Goal: Task Accomplishment & Management: Use online tool/utility

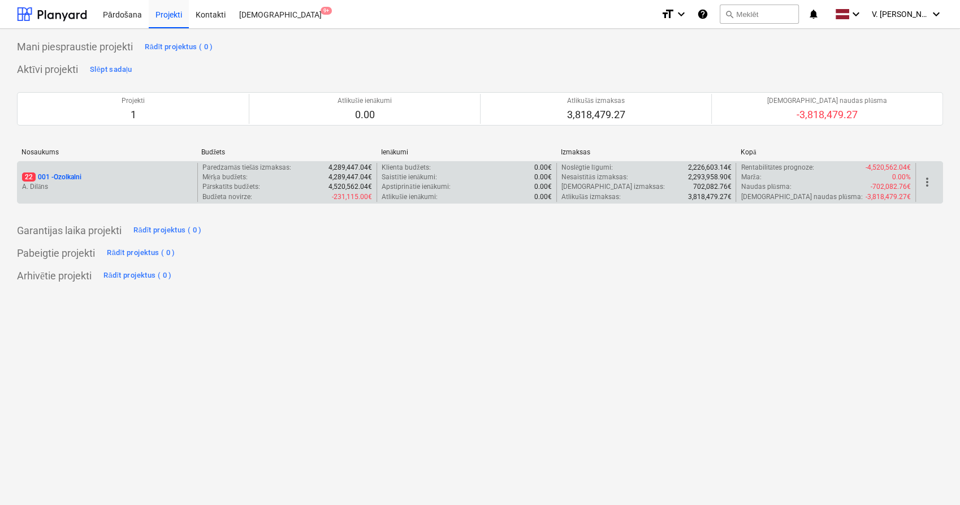
click at [113, 190] on p "A. Dilāns" at bounding box center [107, 187] width 171 height 10
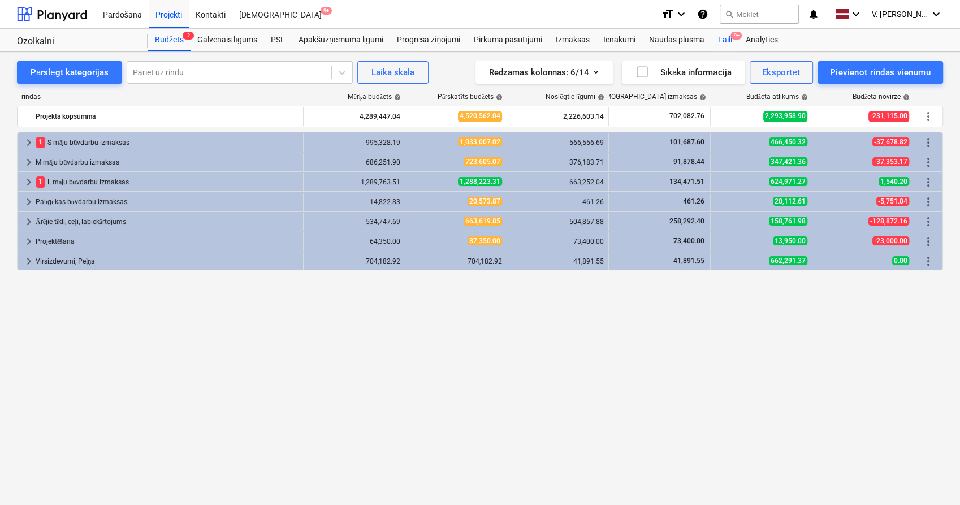
click at [730, 41] on div "Faili 9+" at bounding box center [724, 40] width 28 height 23
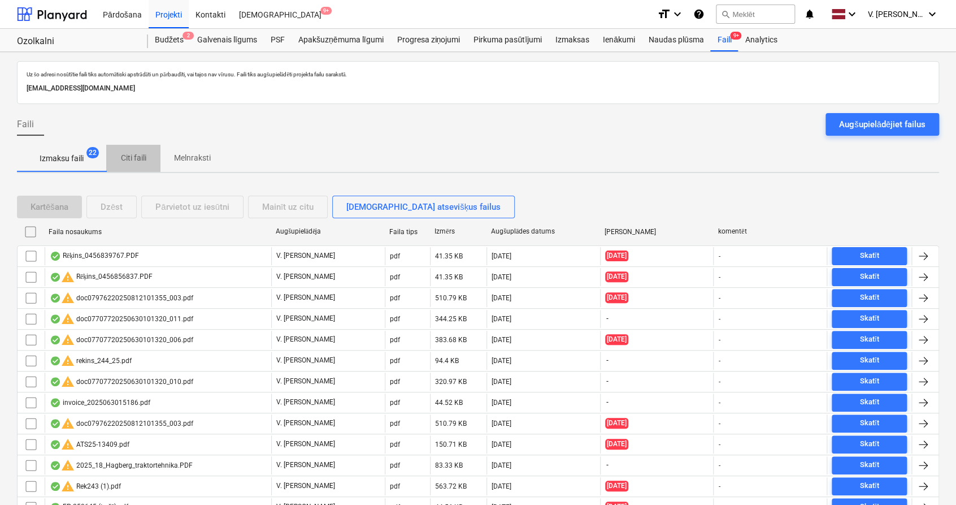
click at [132, 163] on p "Citi faili" at bounding box center [133, 158] width 27 height 12
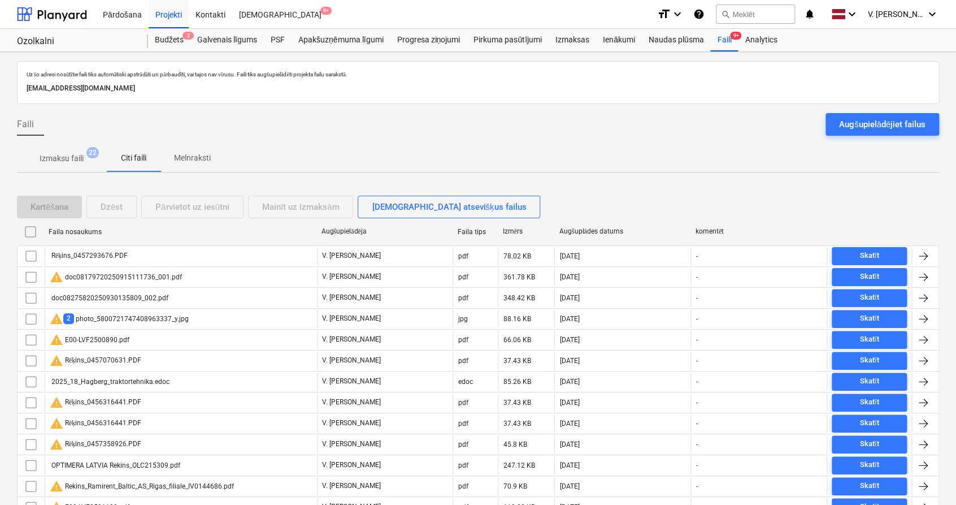
click at [193, 162] on p "Melnraksti" at bounding box center [192, 158] width 37 height 12
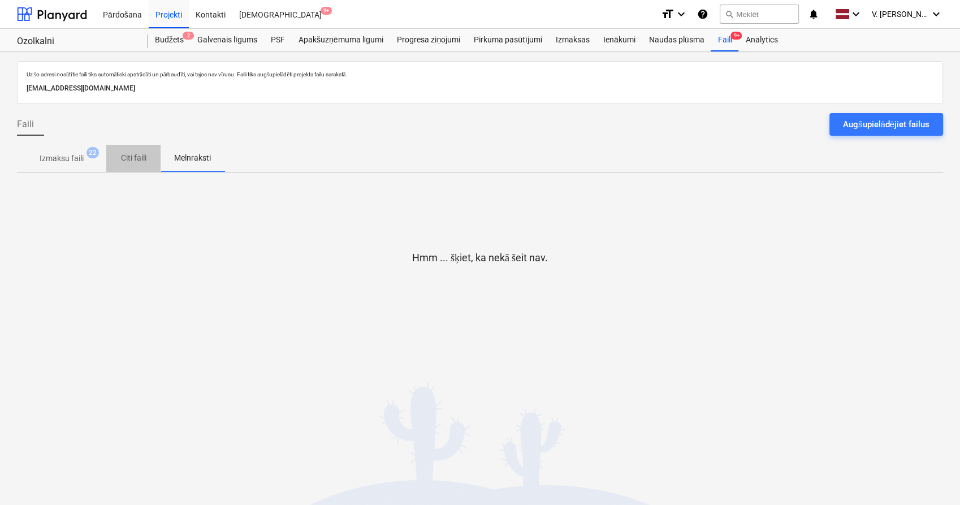
click at [155, 158] on span "Citi faili" at bounding box center [133, 158] width 54 height 19
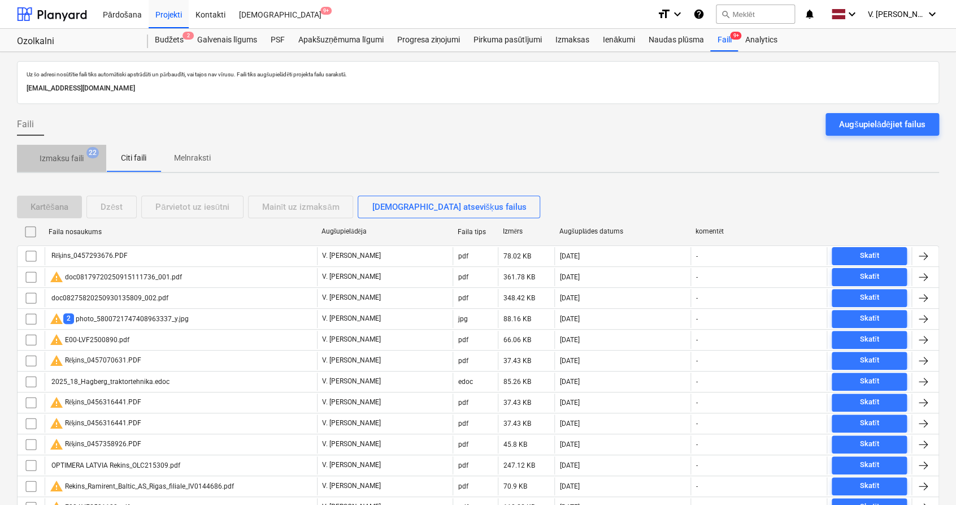
click at [84, 158] on span "Izmaksu faili 22" at bounding box center [62, 159] width 62 height 12
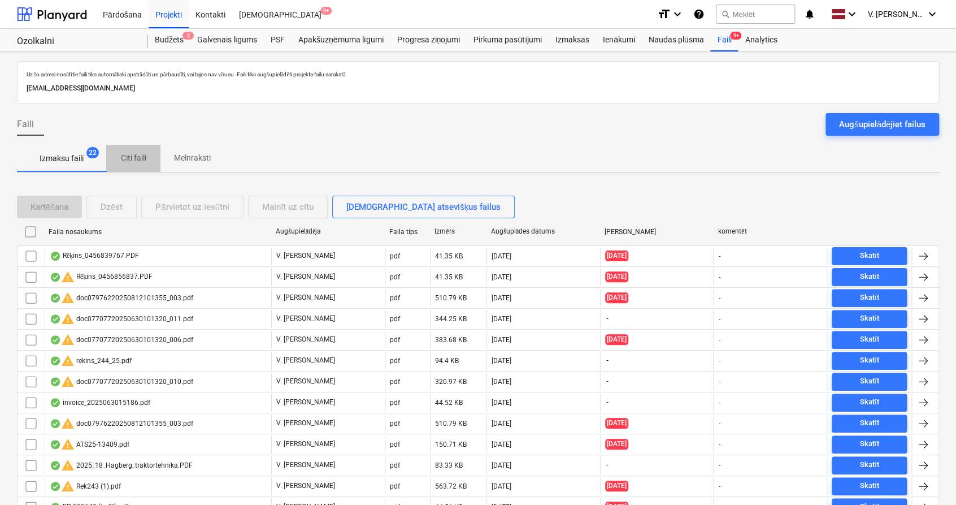
click at [127, 149] on span "Citi faili" at bounding box center [133, 158] width 54 height 19
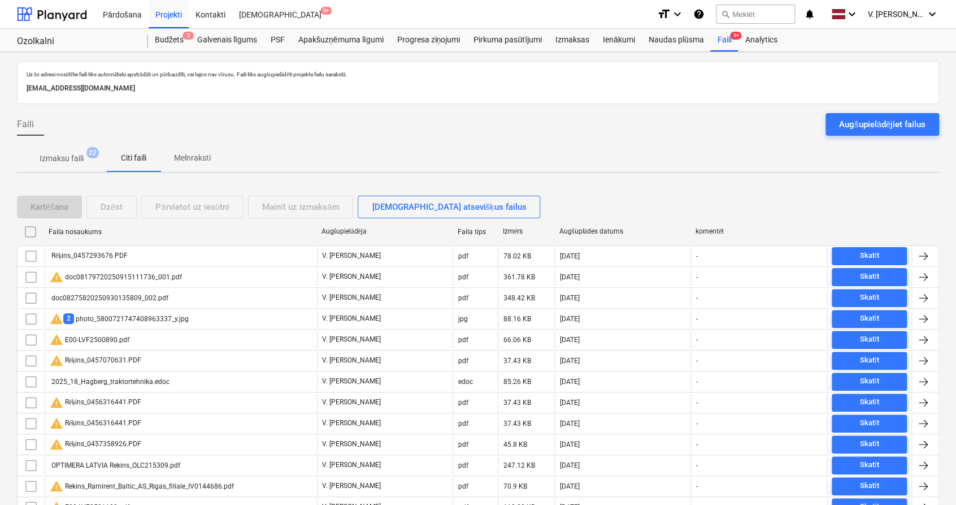
click at [197, 158] on p "Melnraksti" at bounding box center [192, 158] width 37 height 12
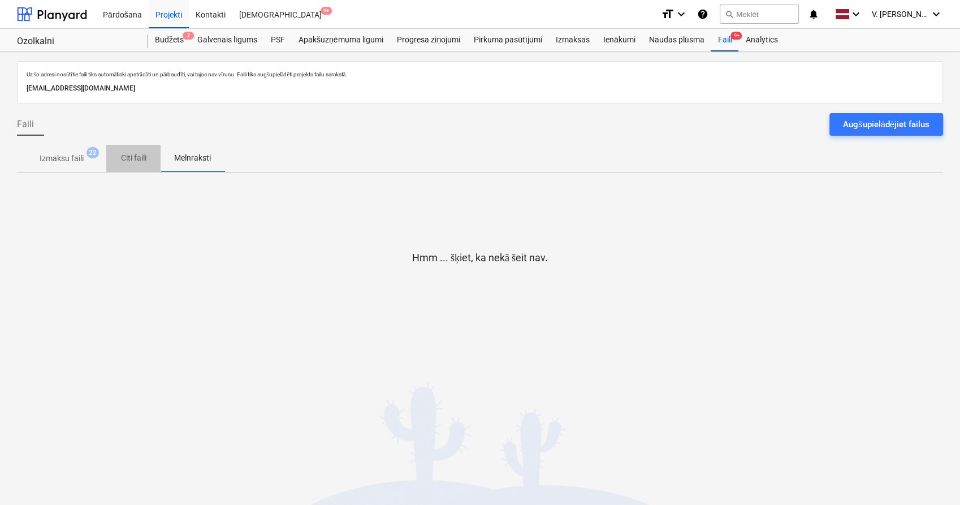
click at [140, 157] on p "Citi faili" at bounding box center [133, 158] width 27 height 12
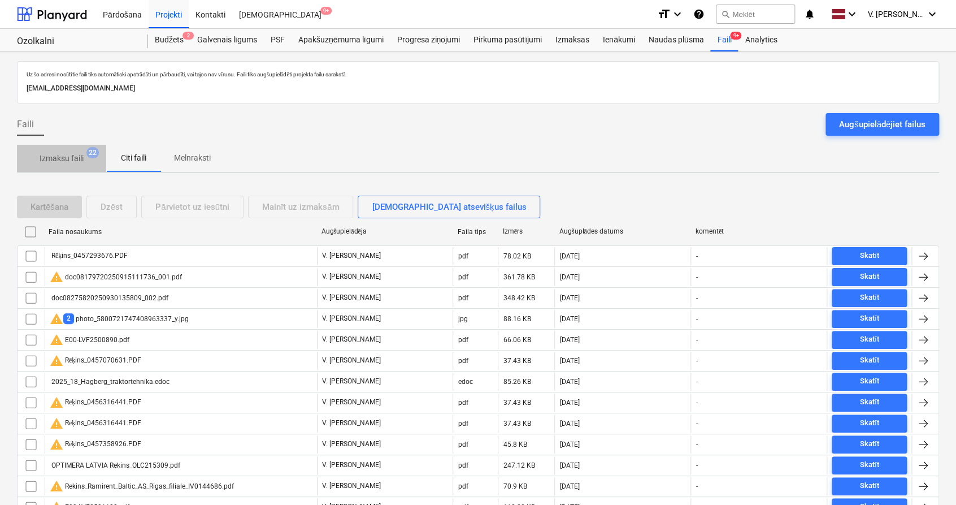
click at [63, 159] on p "Izmaksu faili" at bounding box center [62, 159] width 44 height 12
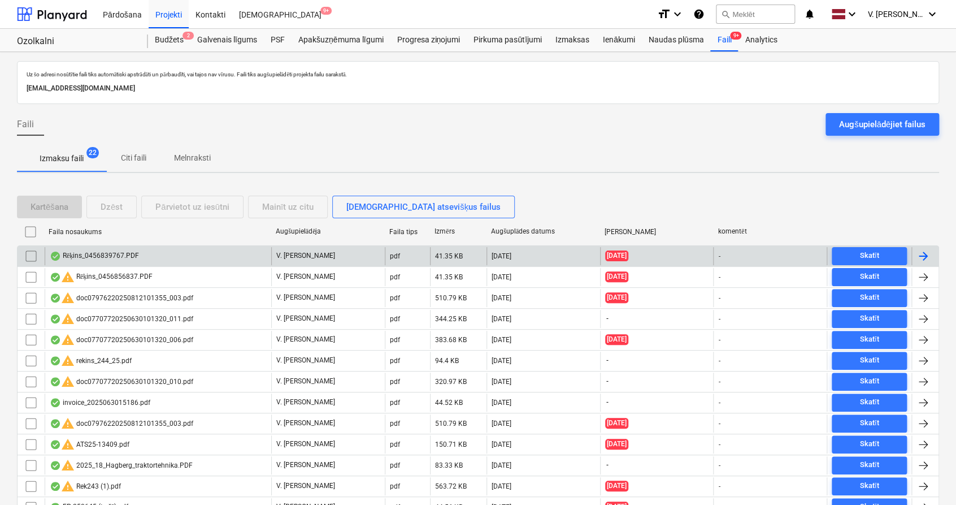
click at [197, 254] on div "Rēķins_0456839767.PDF" at bounding box center [158, 256] width 227 height 18
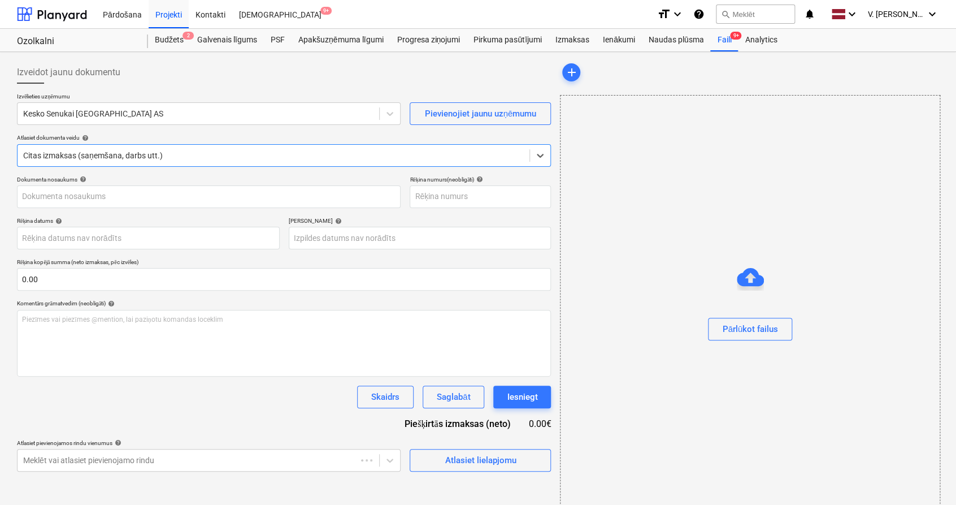
type input "456839767"
type input "[DATE]"
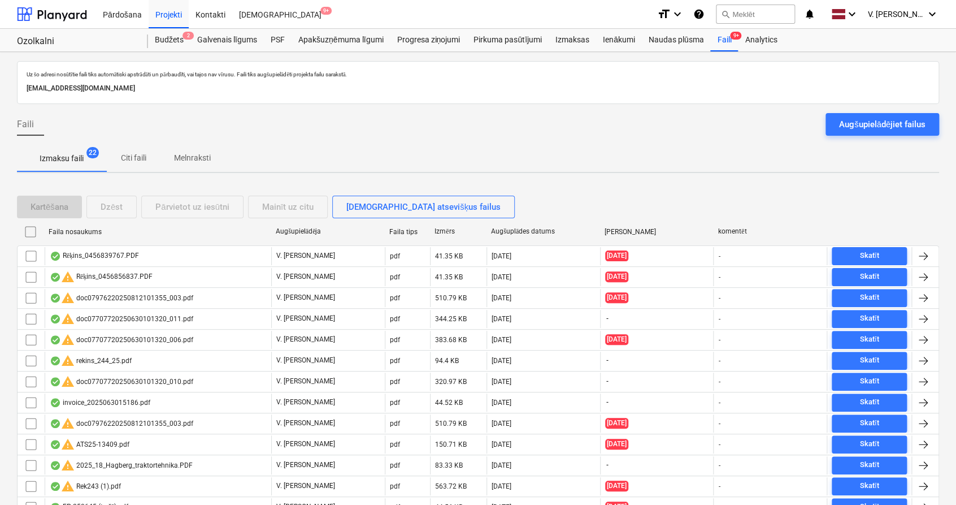
click at [68, 159] on p "Izmaksu faili" at bounding box center [62, 159] width 44 height 12
click at [139, 161] on p "Citi faili" at bounding box center [133, 158] width 27 height 12
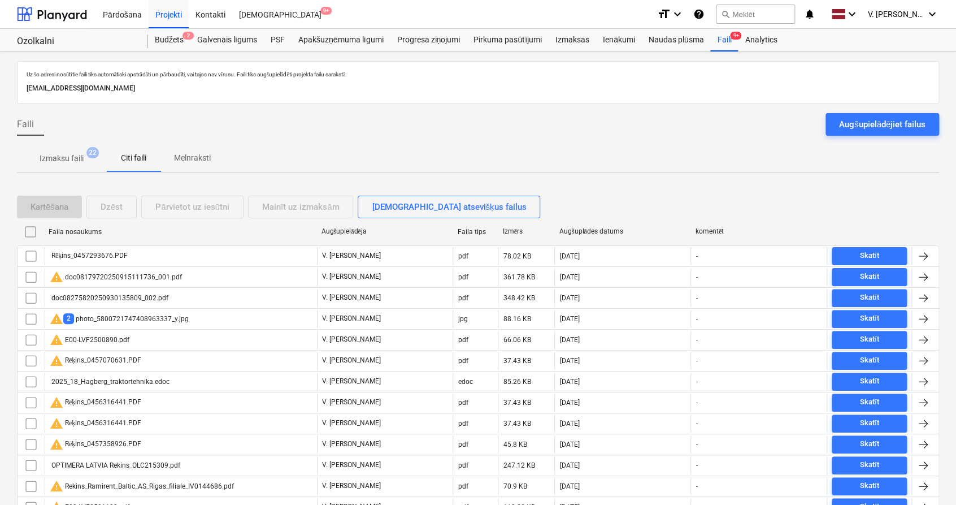
click at [193, 155] on p "Melnraksti" at bounding box center [192, 158] width 37 height 12
